Goal: Find specific page/section: Find specific page/section

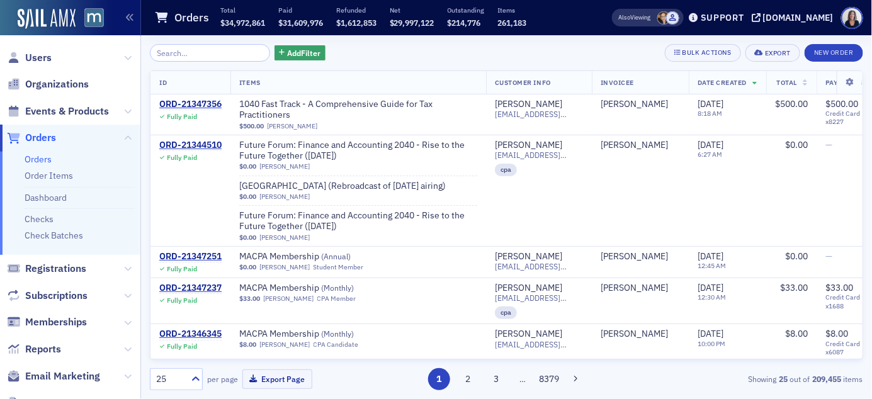
click at [45, 139] on span "Orders" at bounding box center [40, 138] width 31 height 14
click at [204, 55] on input "search" at bounding box center [210, 53] width 120 height 18
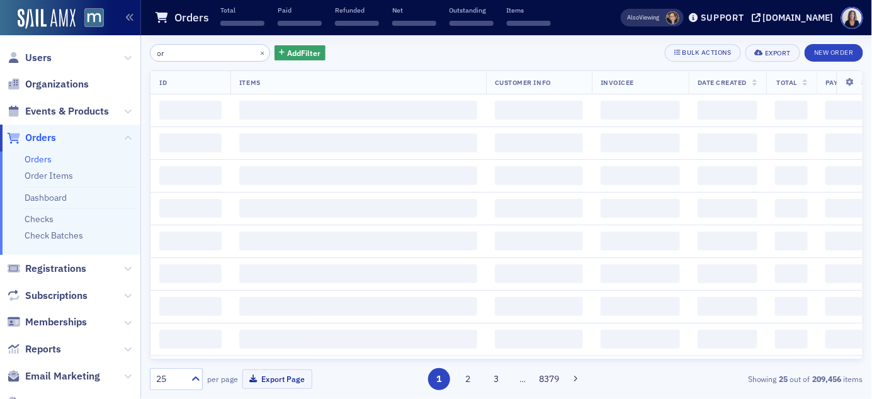
type input "o"
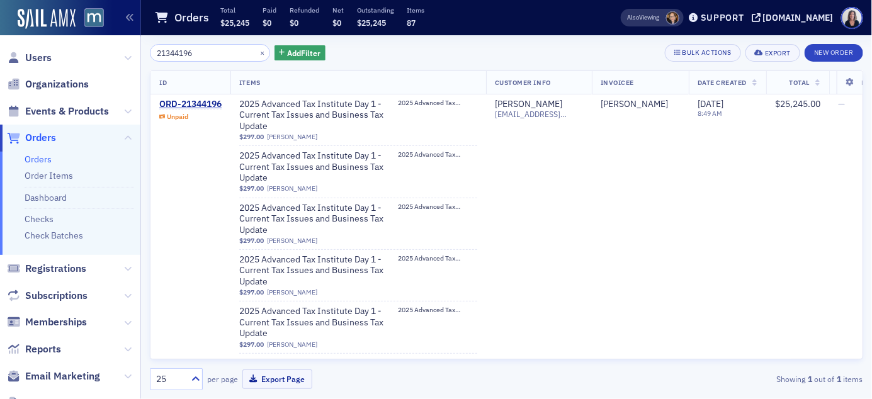
type input "21344196"
click at [852, 84] on icon at bounding box center [850, 83] width 26 height 8
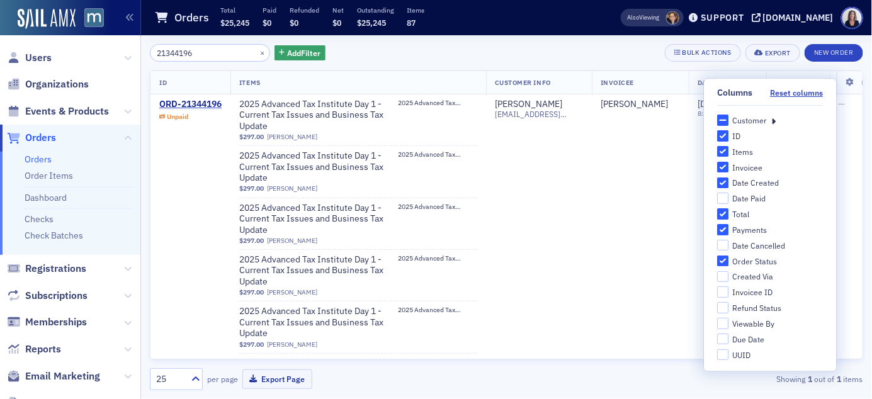
click at [776, 123] on div "Customer" at bounding box center [770, 120] width 106 height 11
click at [774, 124] on icon at bounding box center [774, 120] width 4 height 11
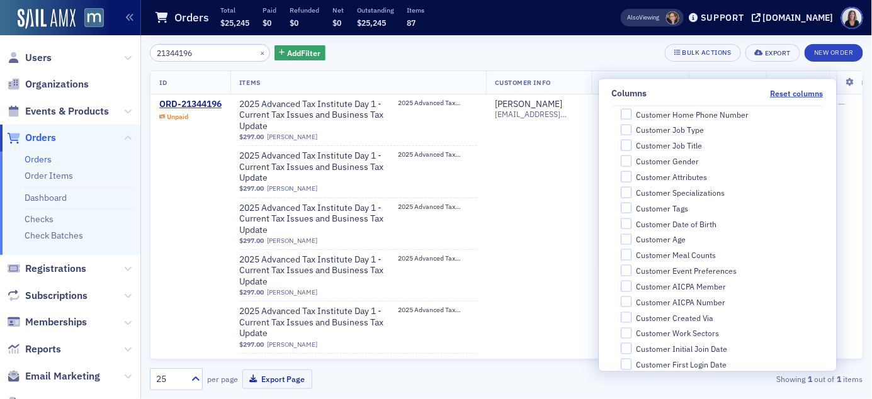
scroll to position [378, 0]
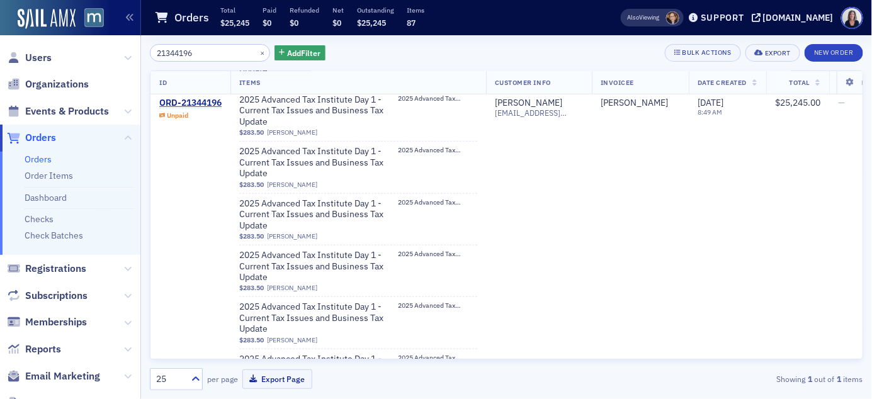
scroll to position [1822, 0]
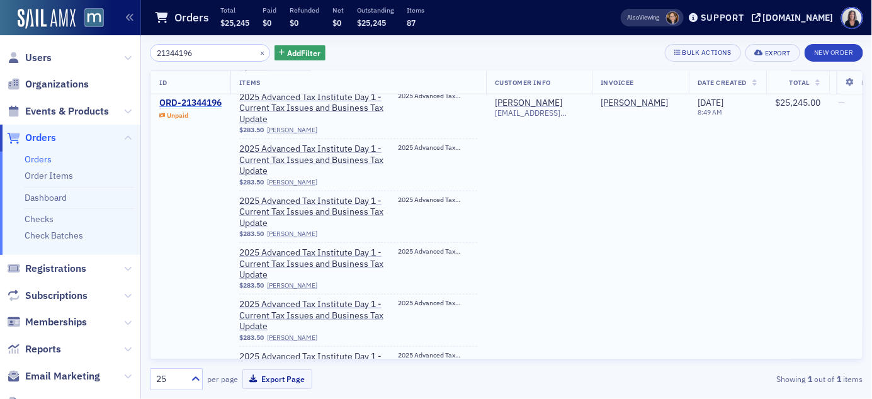
click at [195, 104] on div "ORD-21344196" at bounding box center [190, 103] width 62 height 11
click at [198, 101] on div "ORD-21344196" at bounding box center [190, 103] width 62 height 11
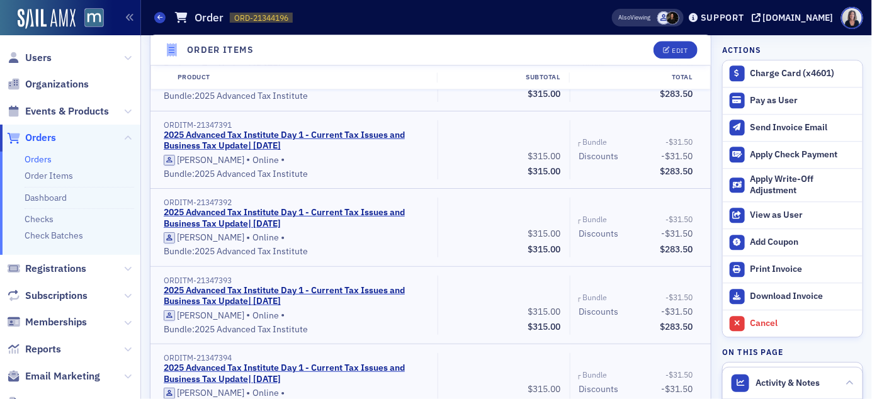
scroll to position [2628, 0]
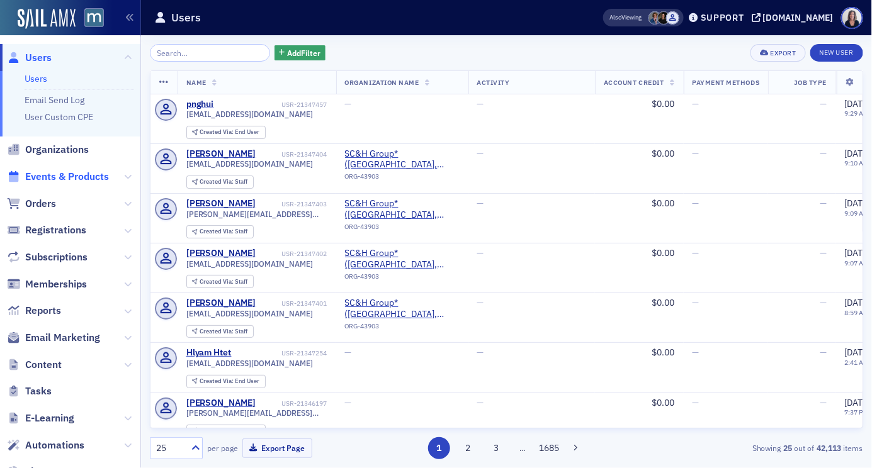
click at [57, 174] on span "Events & Products" at bounding box center [67, 177] width 84 height 14
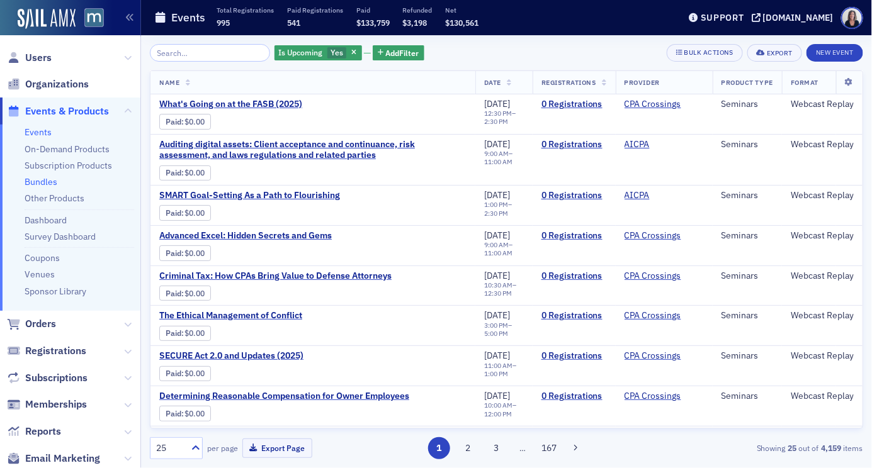
click at [45, 181] on link "Bundles" at bounding box center [41, 181] width 33 height 11
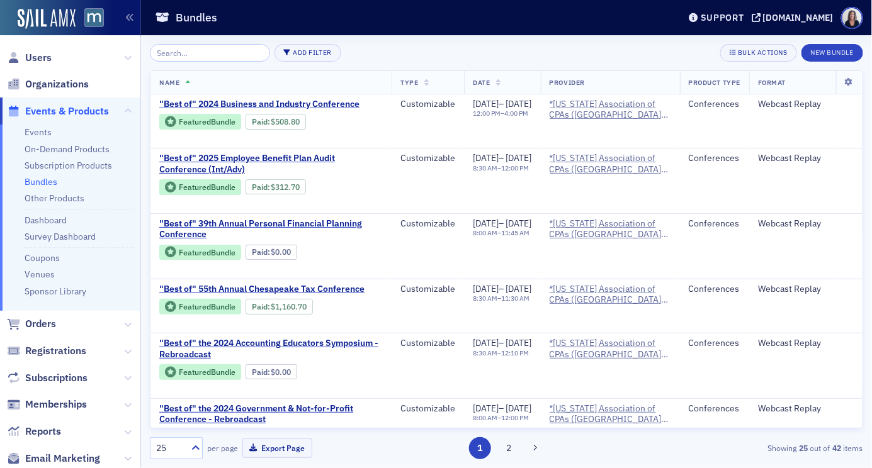
click at [48, 190] on ul "Events On-Demand Products Subscription Products Bundles Other Products Dashboar…" at bounding box center [70, 218] width 140 height 186
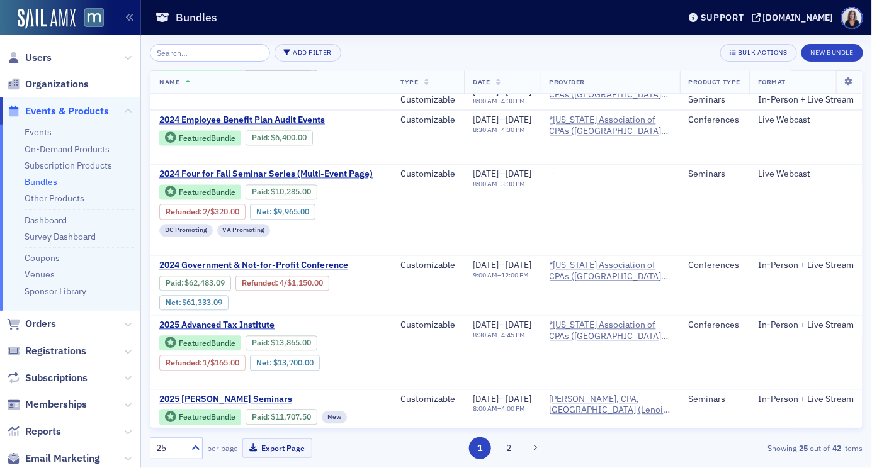
scroll to position [888, 0]
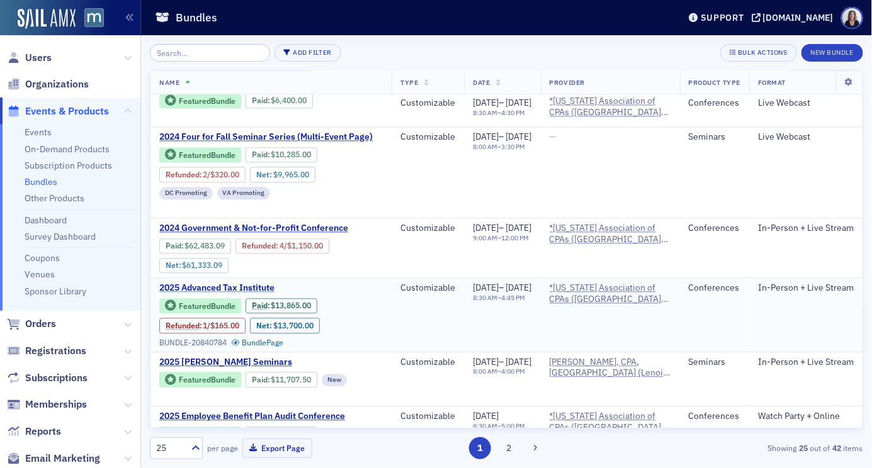
click at [196, 283] on span "2025 Advanced Tax Institute" at bounding box center [265, 288] width 212 height 11
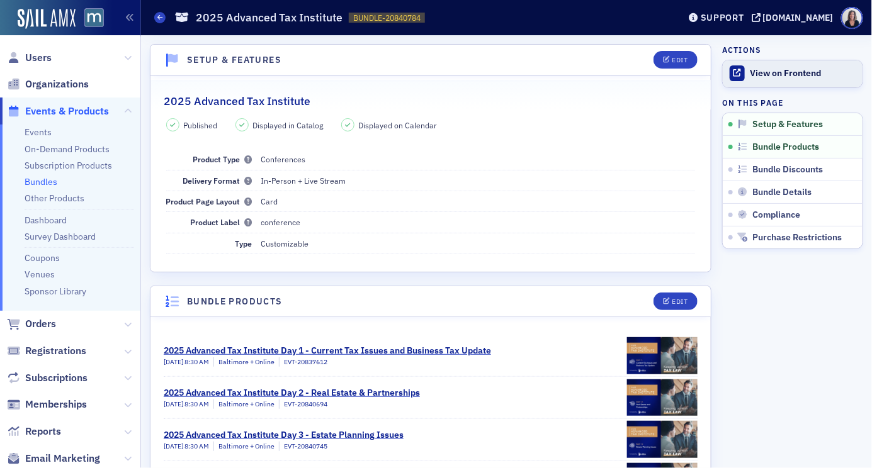
click at [786, 71] on div "View on Frontend" at bounding box center [803, 73] width 106 height 11
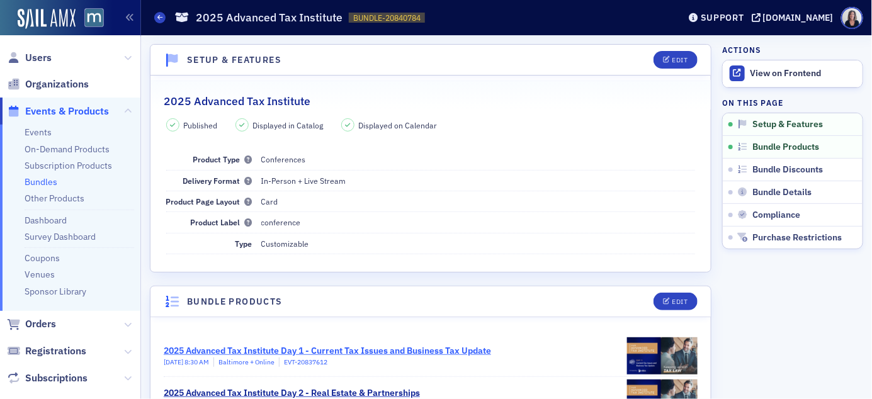
click at [346, 348] on div "2025 Advanced Tax Institute Day 1 - Current Tax Issues and Business Tax Update" at bounding box center [327, 350] width 327 height 13
click at [318, 351] on div "2025 Advanced Tax Institute Day 1 - Current Tax Issues and Business Tax Update" at bounding box center [327, 350] width 327 height 13
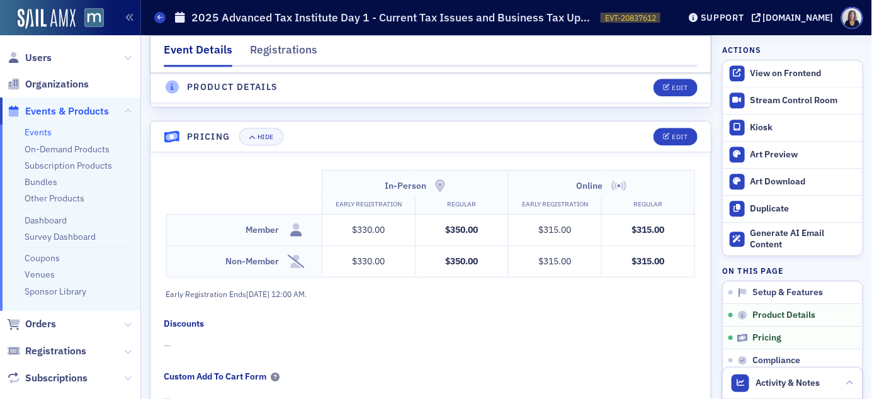
scroll to position [1128, 0]
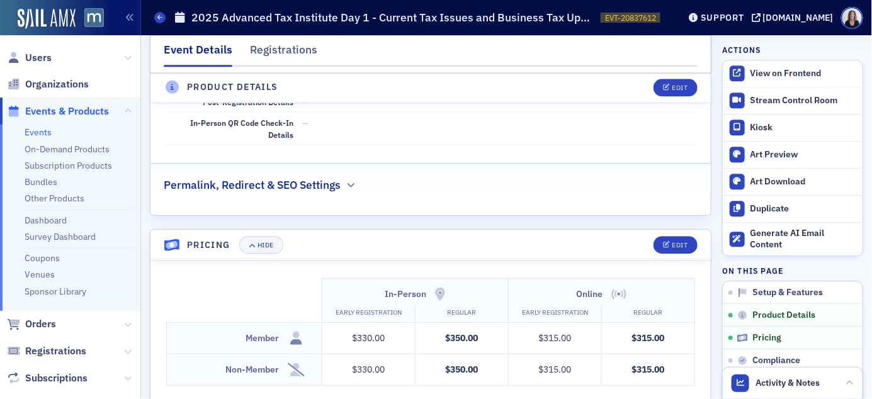
scroll to position [1042, 0]
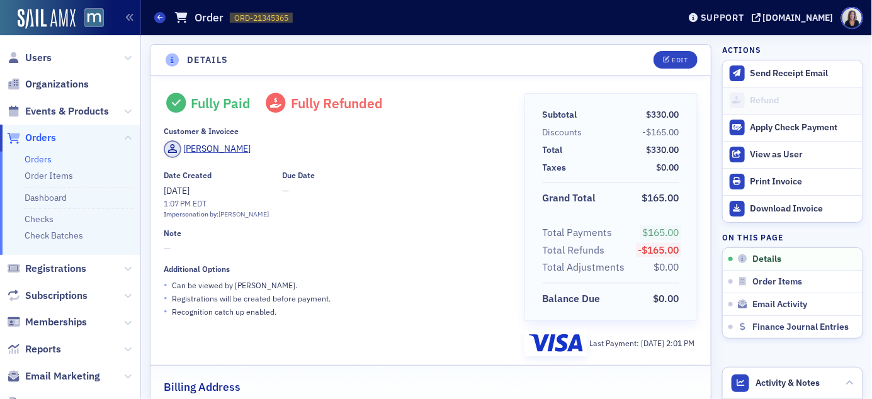
scroll to position [22, 0]
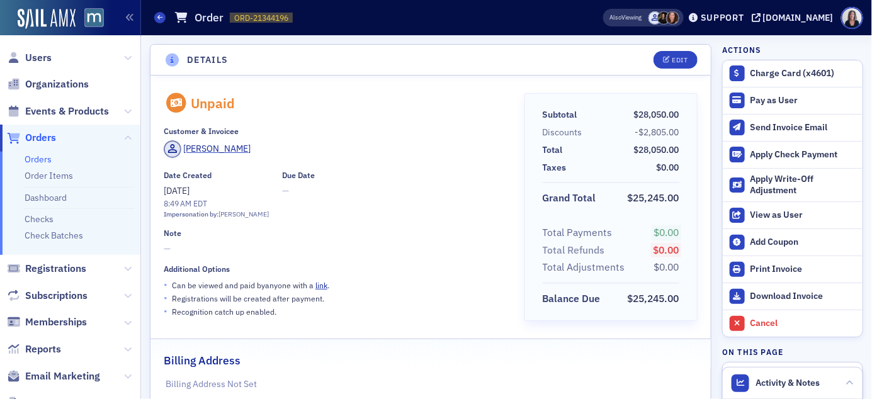
scroll to position [2628, 0]
